Goal: Information Seeking & Learning: Learn about a topic

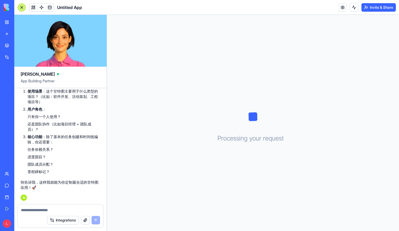
scroll to position [179, 0]
click at [59, 208] on textarea at bounding box center [60, 210] width 79 height 5
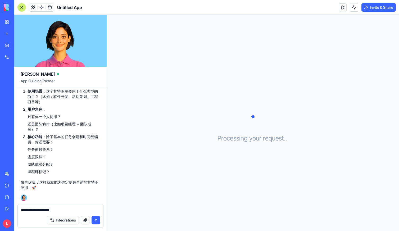
drag, startPoint x: 51, startPoint y: 210, endPoint x: 39, endPoint y: 209, distance: 12.7
click at [39, 209] on textarea "**********" at bounding box center [60, 210] width 79 height 5
type textarea "**********"
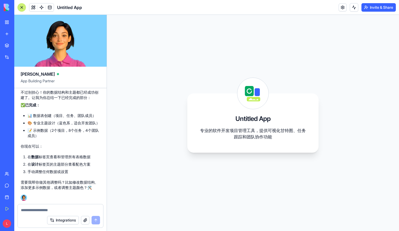
scroll to position [0, 0]
click at [74, 146] on p "你现在可以：" at bounding box center [61, 146] width 80 height 5
click at [87, 159] on li "在 数据 标签页查看和管理所有表格数据" at bounding box center [64, 156] width 73 height 5
click at [1, 94] on div "My Workspace New app Marketplace Integrations Recent Untitled App AI Logo Gener…" at bounding box center [7, 115] width 14 height 231
click at [7, 108] on div "Feedback Form" at bounding box center [6, 105] width 3 height 5
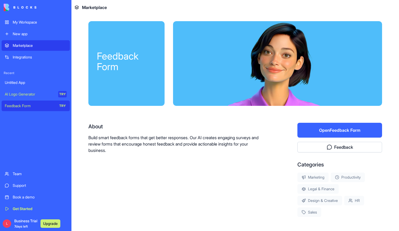
click at [40, 86] on link "Untitled App" at bounding box center [36, 82] width 68 height 11
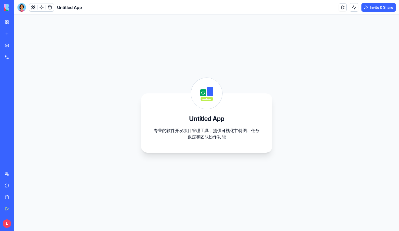
click at [12, 93] on div "TRY" at bounding box center [15, 94] width 8 height 6
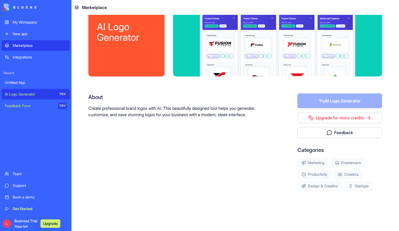
scroll to position [29, 0]
click at [329, 103] on form "Try AI Logo Generator" at bounding box center [339, 100] width 85 height 15
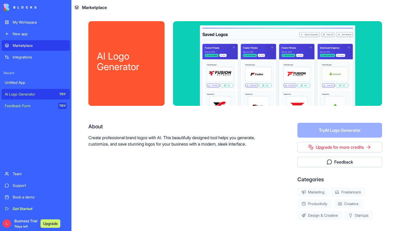
scroll to position [0, 0]
click at [321, 145] on link "Upgrade for more credits" at bounding box center [339, 147] width 85 height 11
click at [13, 83] on div "Untitled App" at bounding box center [36, 82] width 62 height 5
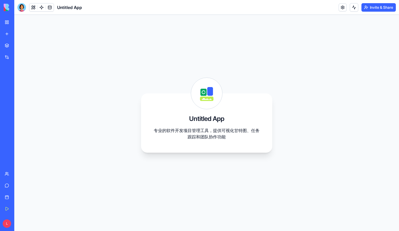
click at [285, 66] on div "Untitled App 专业的软件开发项目管理工具，提供可视化甘特图、任务跟踪和团队协作功能" at bounding box center [206, 123] width 385 height 216
